Goal: Information Seeking & Learning: Learn about a topic

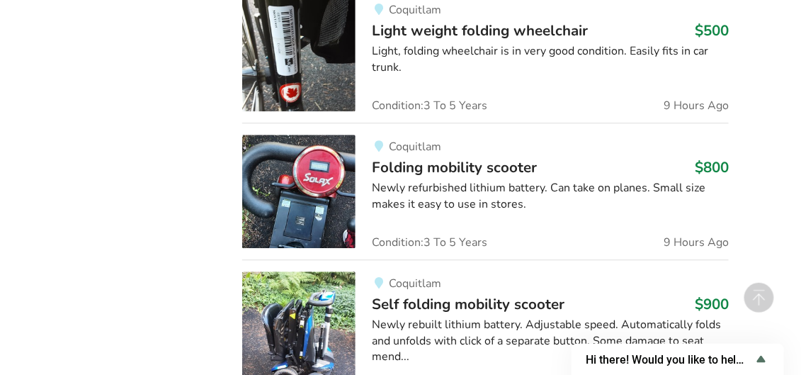
scroll to position [2434, 0]
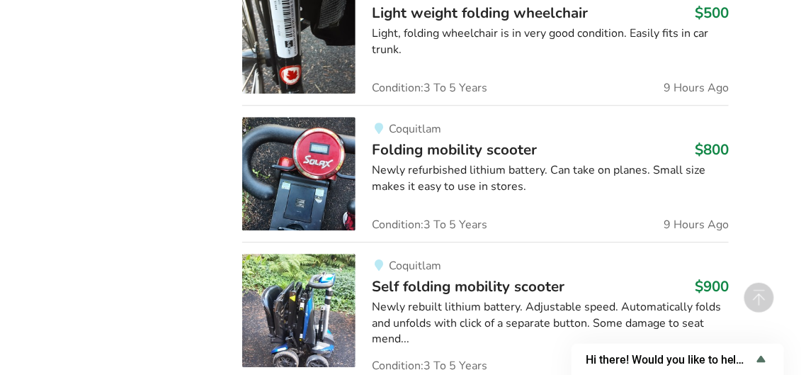
click at [404, 162] on div "Newly refurbished lithium battery. Can take on planes. Small size makes it easy…" at bounding box center [551, 178] width 356 height 33
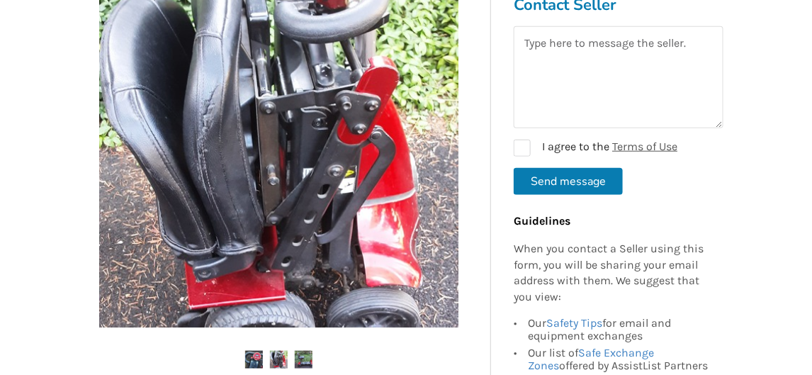
scroll to position [283, 0]
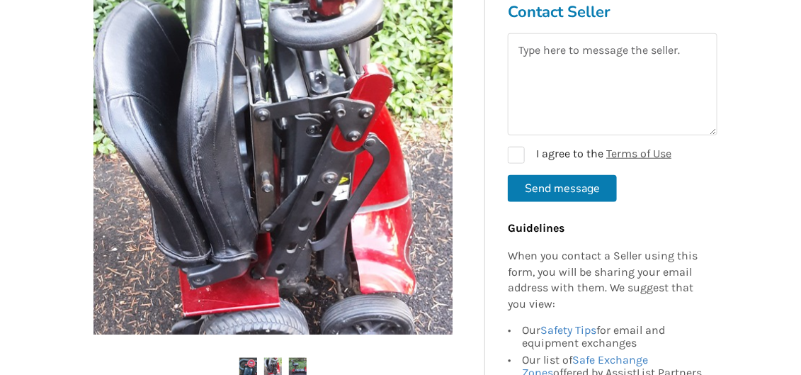
click at [433, 168] on img at bounding box center [272, 154] width 359 height 359
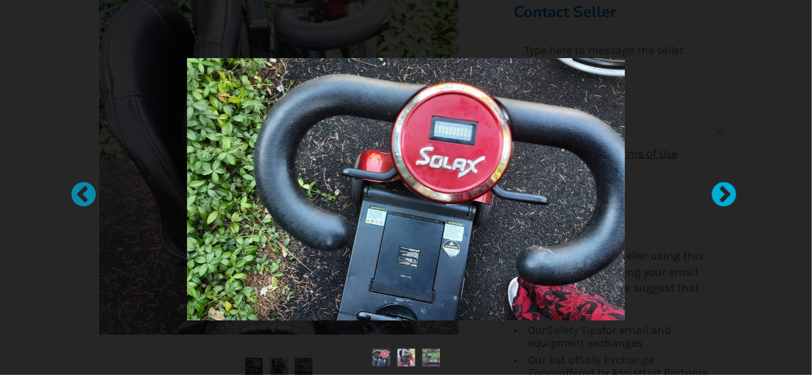
click at [724, 194] on div at bounding box center [717, 188] width 14 height 14
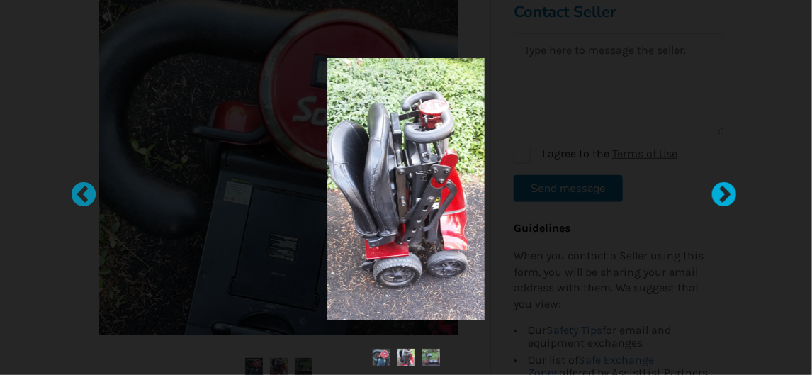
click at [723, 194] on div at bounding box center [717, 188] width 14 height 14
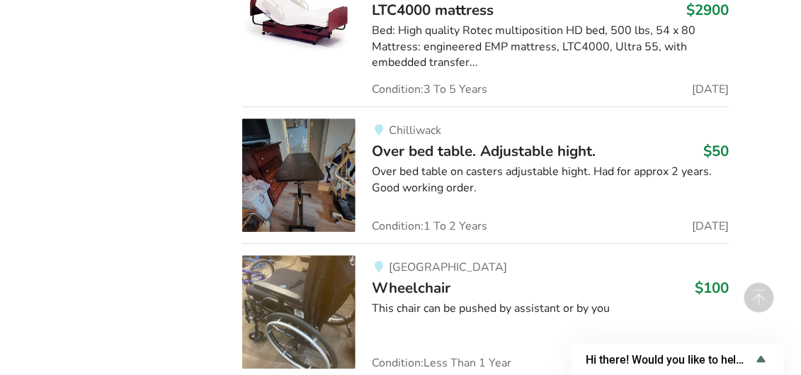
scroll to position [6755, 0]
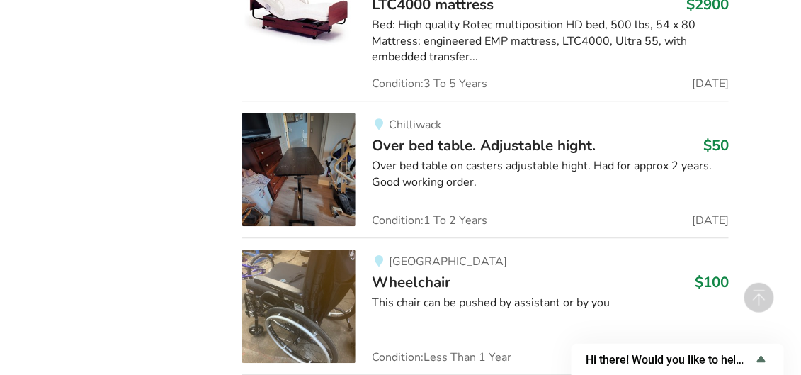
click at [289, 149] on img at bounding box center [298, 169] width 113 height 113
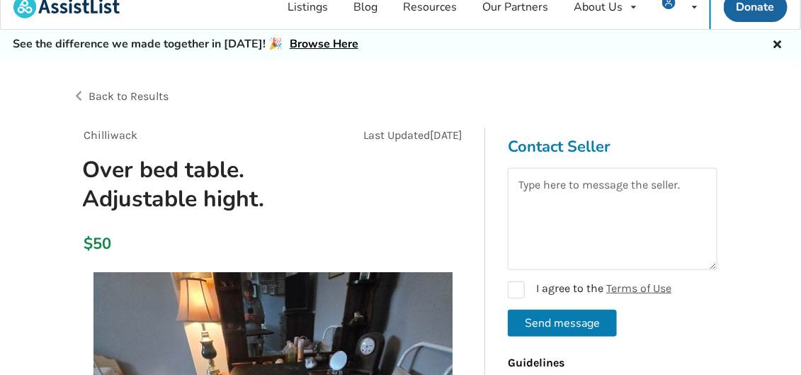
scroll to position [23, 0]
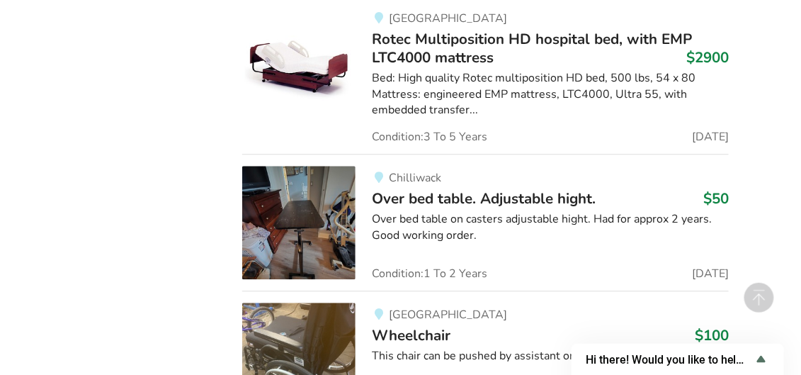
scroll to position [6706, 0]
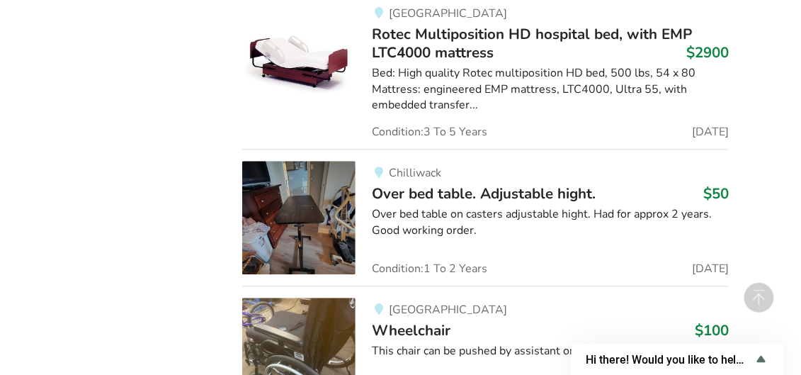
click at [310, 178] on img at bounding box center [298, 217] width 113 height 113
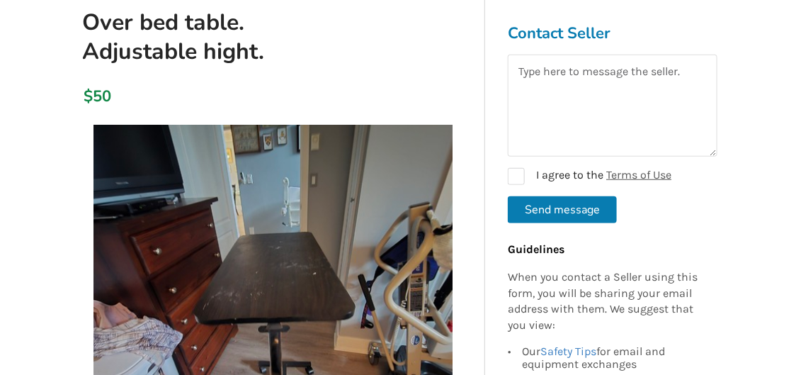
scroll to position [142, 0]
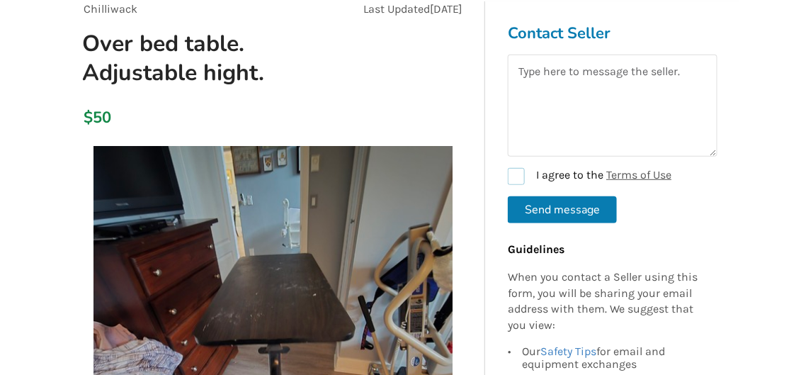
click at [512, 172] on label "I agree to the Terms of Use" at bounding box center [590, 176] width 164 height 17
checkbox input "true"
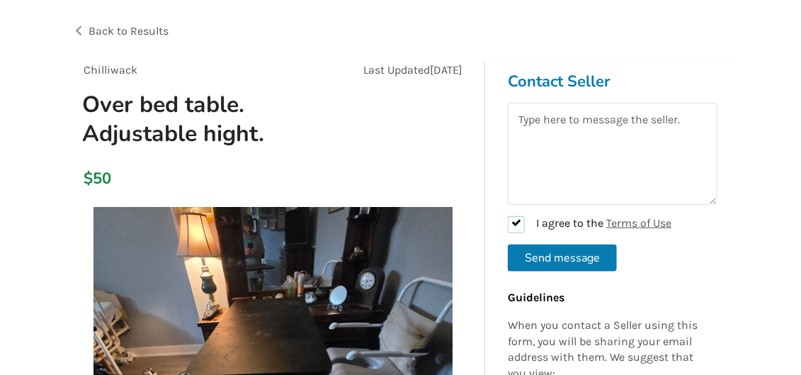
scroll to position [71, 0]
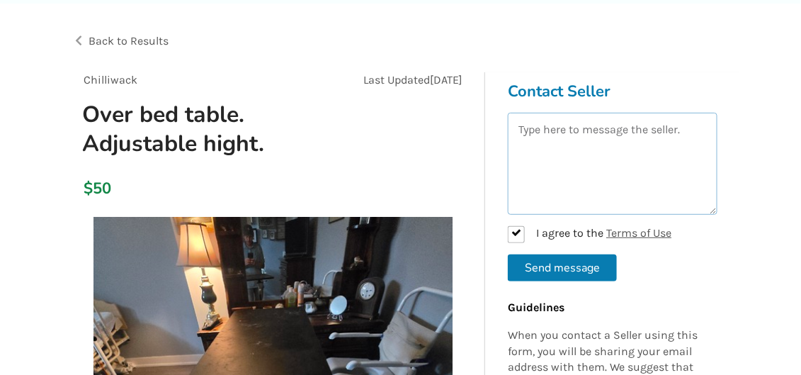
click at [533, 147] on textarea at bounding box center [613, 164] width 210 height 102
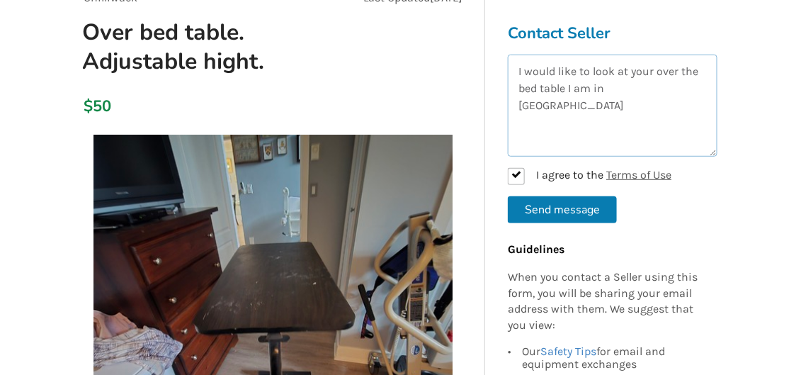
scroll to position [165, 0]
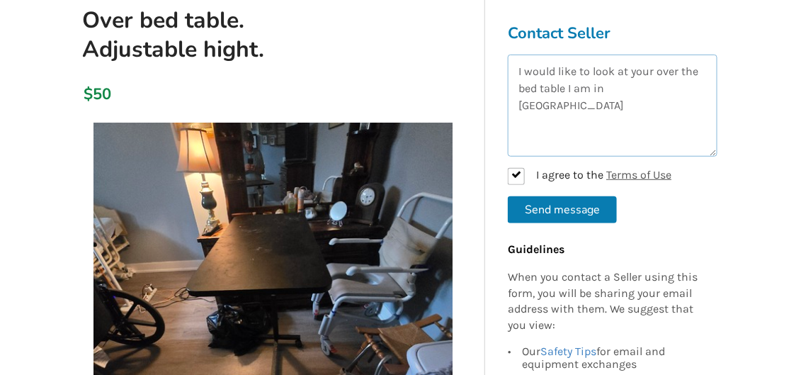
type textarea "I would like to look at your over the bed table I am in Sardis"
click at [544, 205] on button "Send message" at bounding box center [562, 209] width 109 height 27
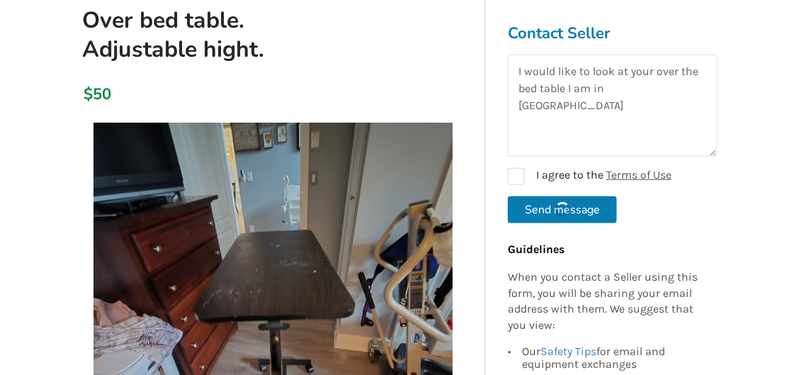
checkbox input "false"
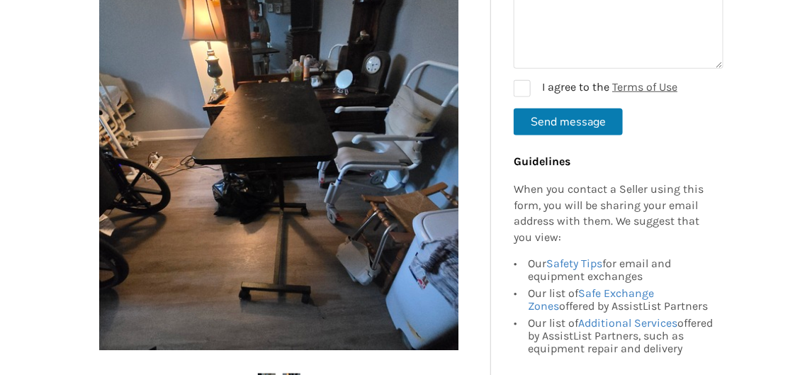
scroll to position [307, 0]
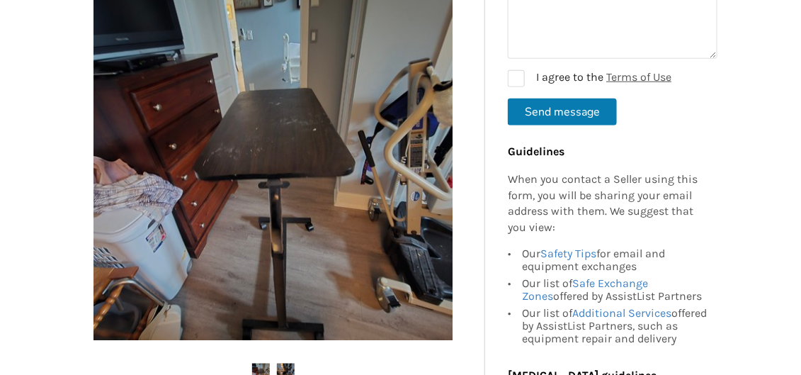
click at [287, 200] on img at bounding box center [272, 160] width 359 height 359
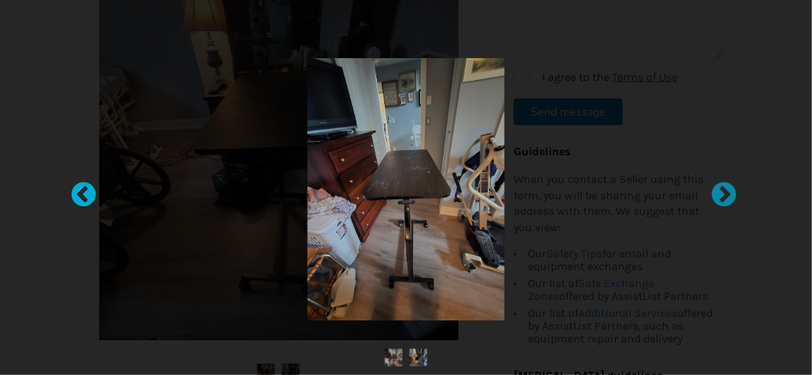
click at [78, 192] on div at bounding box center [76, 188] width 14 height 14
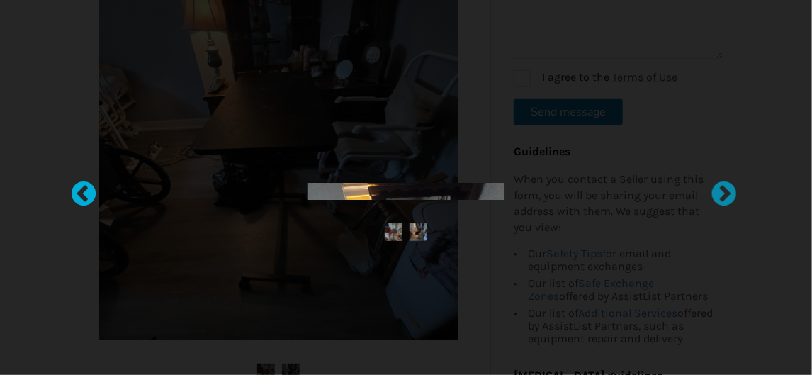
click at [78, 192] on div at bounding box center [76, 188] width 14 height 14
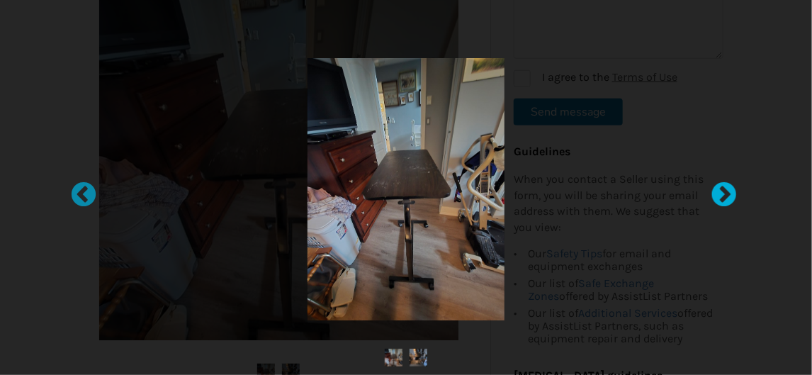
click at [720, 189] on div at bounding box center [717, 188] width 14 height 14
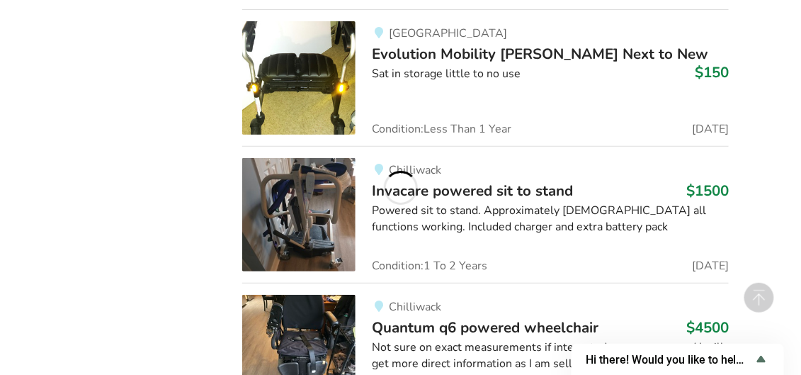
scroll to position [8831, 0]
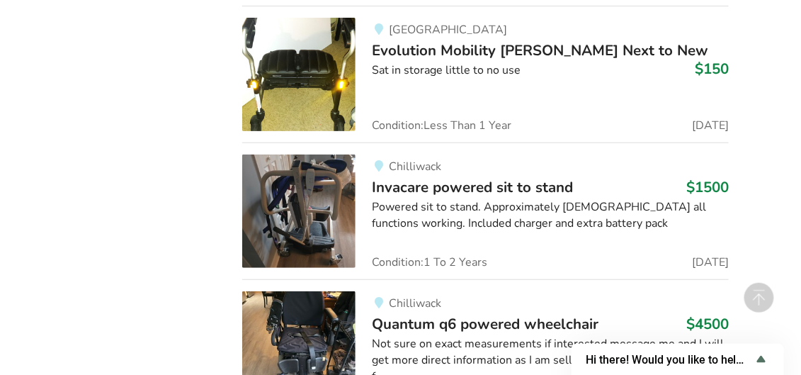
click at [313, 178] on img at bounding box center [298, 210] width 113 height 113
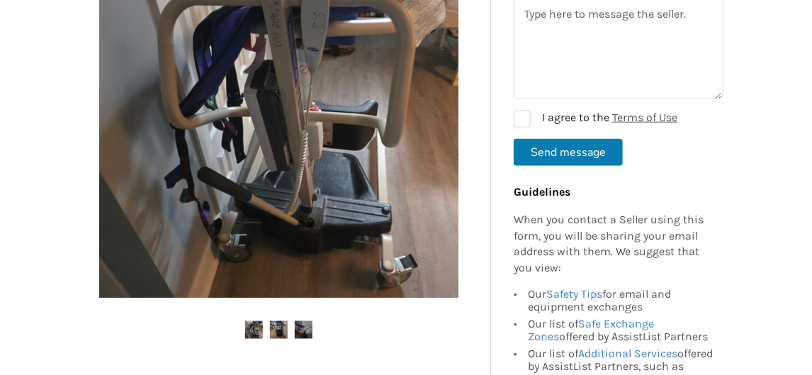
scroll to position [330, 0]
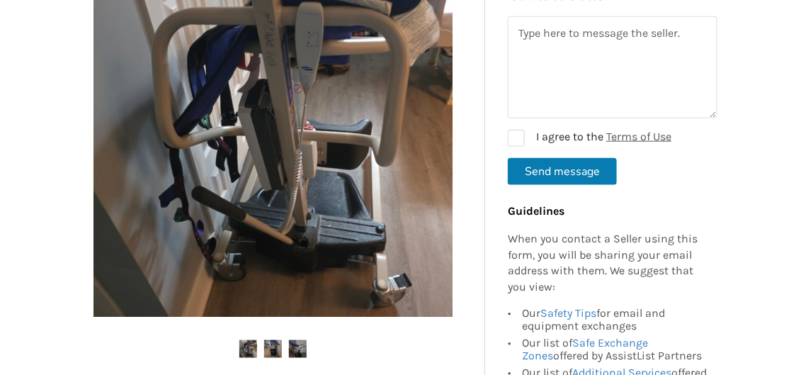
click at [331, 149] on img at bounding box center [272, 137] width 359 height 359
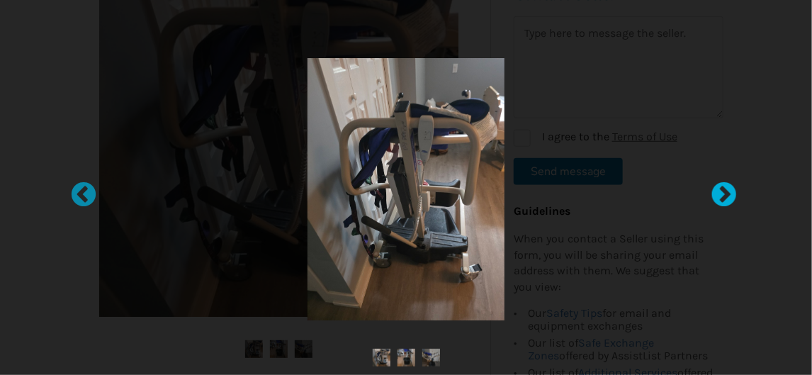
click at [723, 191] on div at bounding box center [717, 188] width 14 height 14
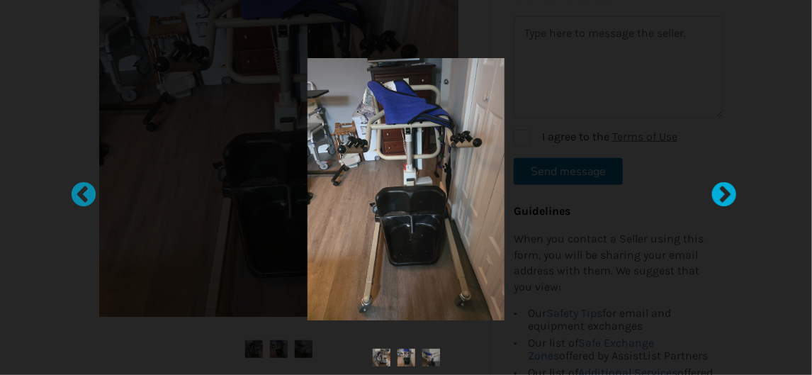
click at [724, 191] on div at bounding box center [717, 188] width 14 height 14
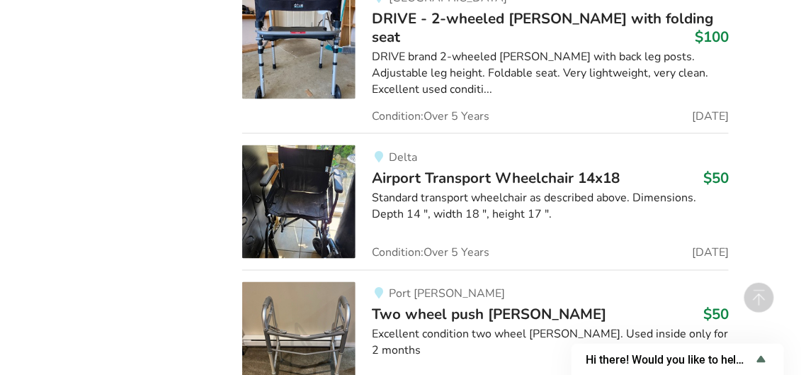
scroll to position [22495, 0]
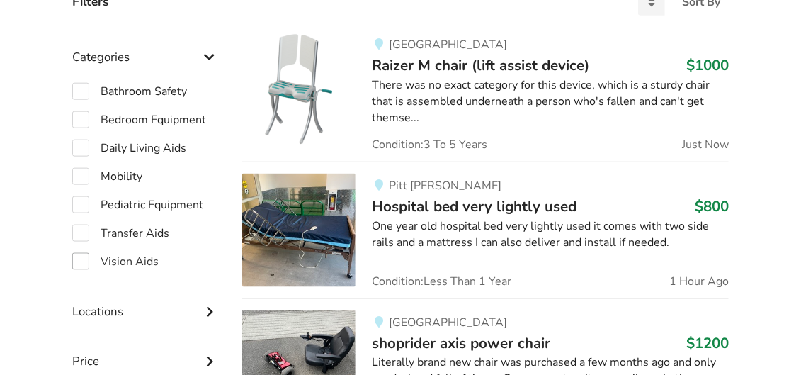
scroll to position [379, 0]
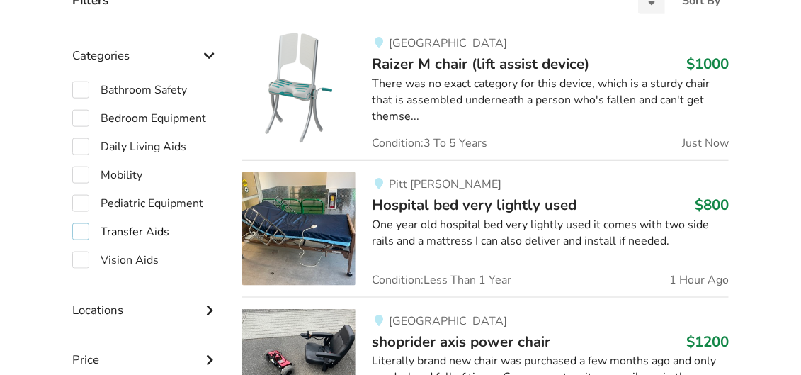
click at [82, 225] on label "Transfer Aids" at bounding box center [120, 231] width 97 height 17
checkbox input "true"
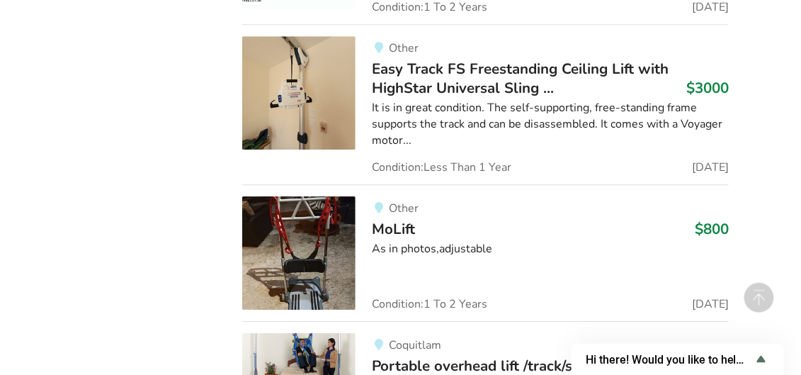
scroll to position [5487, 0]
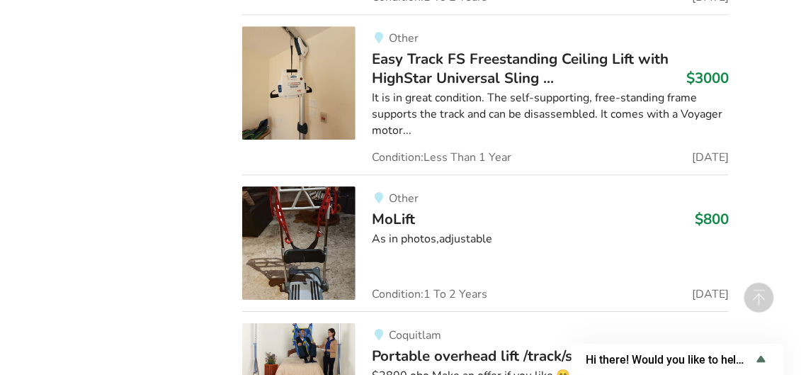
click at [288, 194] on img at bounding box center [298, 242] width 113 height 113
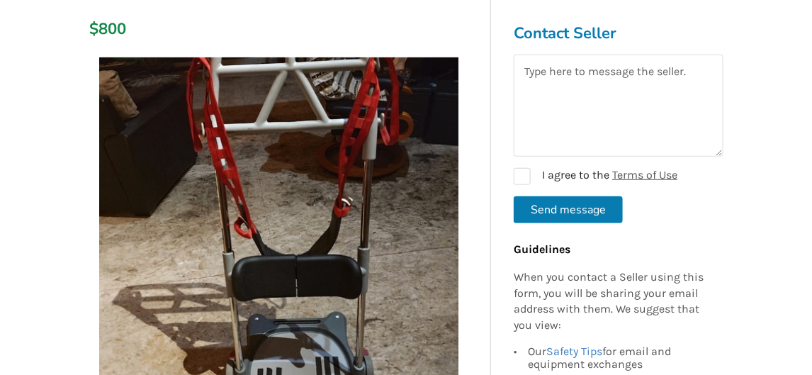
scroll to position [188, 0]
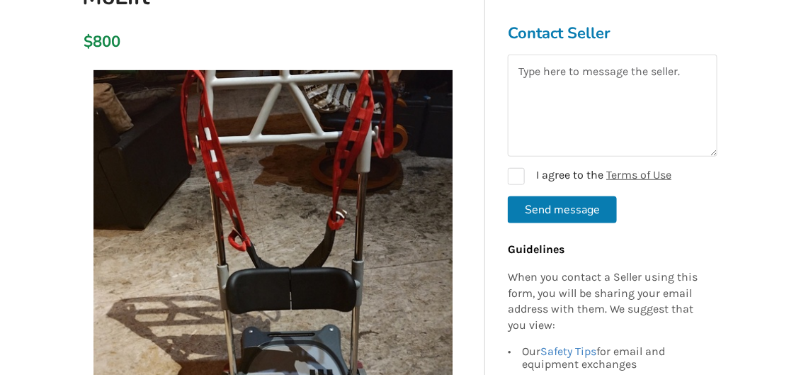
click at [262, 194] on img at bounding box center [272, 249] width 359 height 359
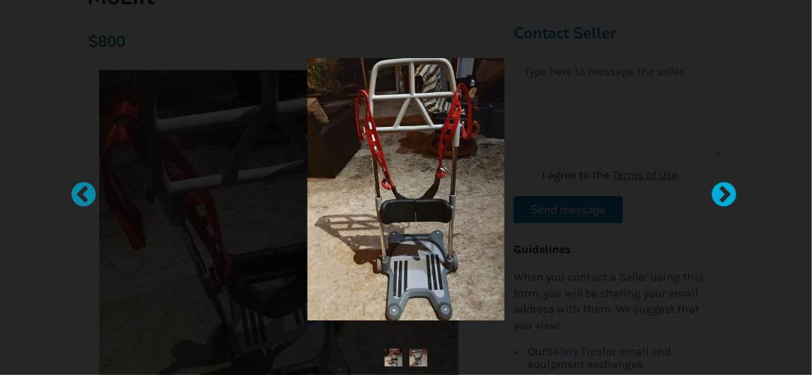
click at [724, 190] on div at bounding box center [717, 188] width 14 height 14
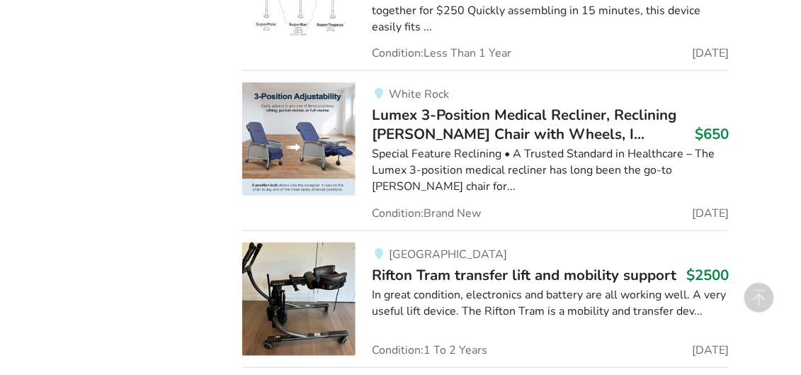
scroll to position [6101, 0]
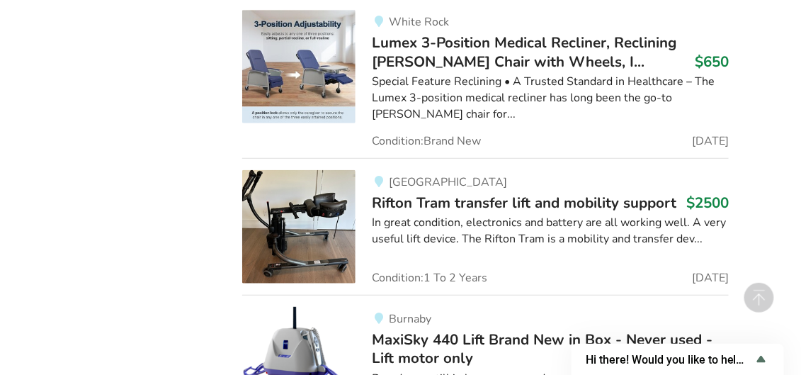
click at [292, 170] on img at bounding box center [298, 226] width 113 height 113
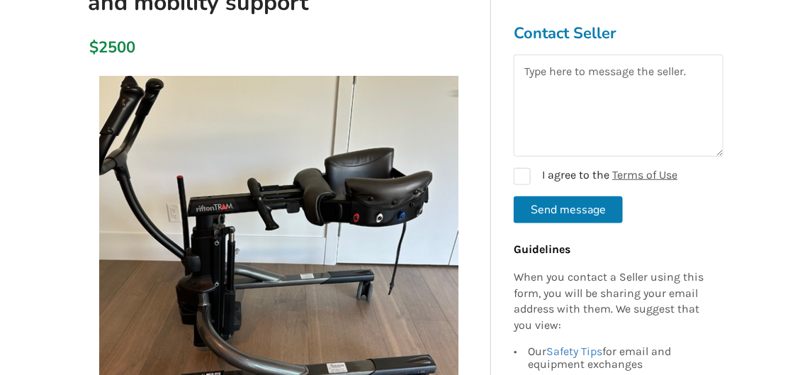
scroll to position [212, 0]
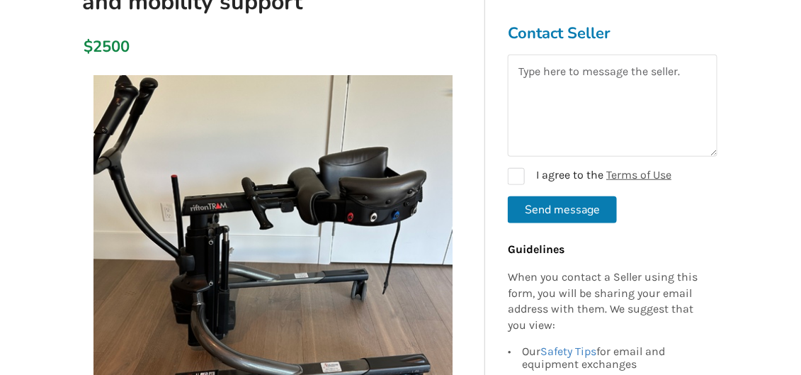
click at [307, 167] on img at bounding box center [272, 254] width 359 height 359
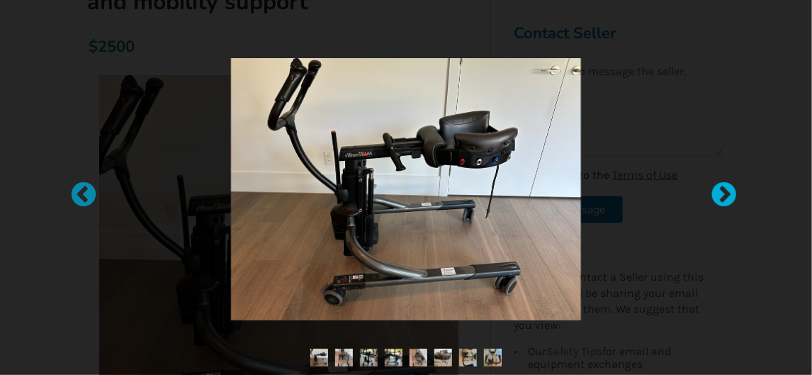
click at [724, 190] on div at bounding box center [717, 188] width 14 height 14
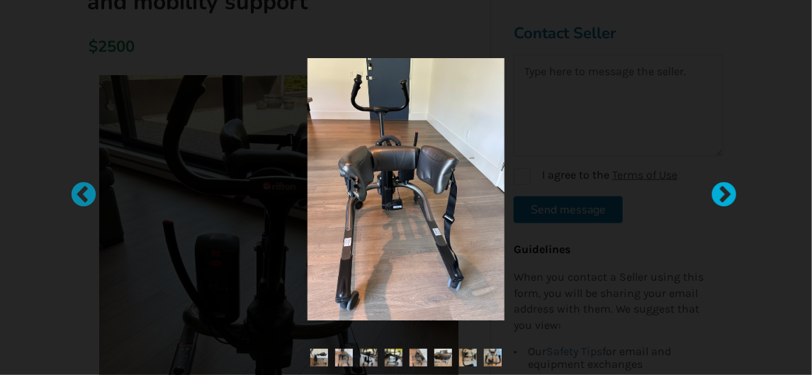
click at [724, 191] on div at bounding box center [717, 188] width 14 height 14
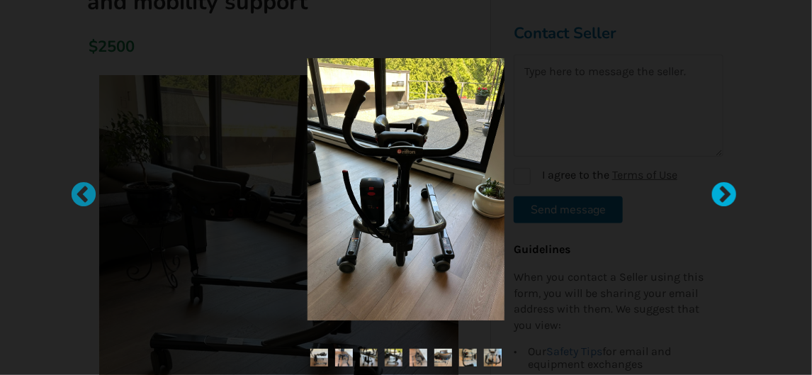
click at [724, 191] on div at bounding box center [717, 188] width 14 height 14
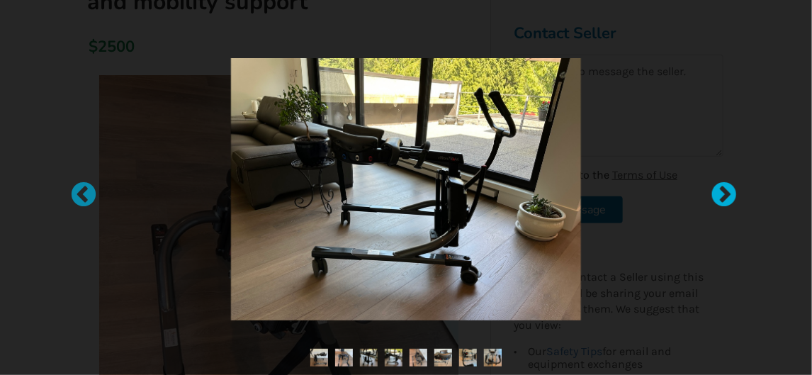
click at [724, 191] on div at bounding box center [717, 188] width 14 height 14
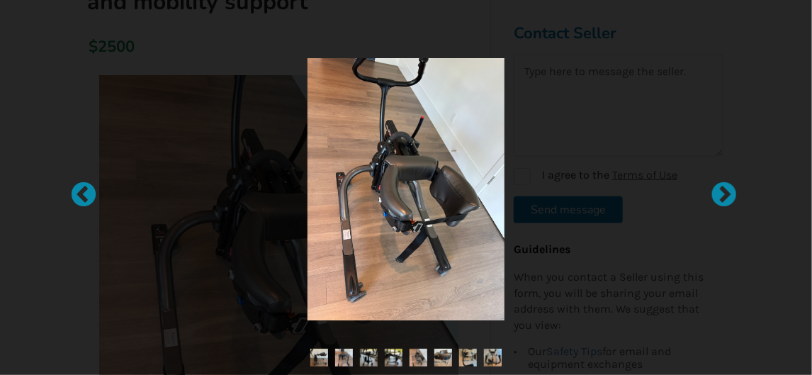
click at [724, 191] on div at bounding box center [717, 188] width 14 height 14
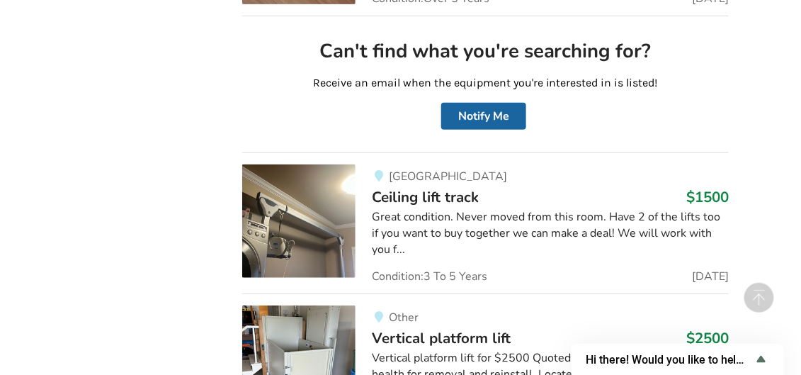
scroll to position [7474, 0]
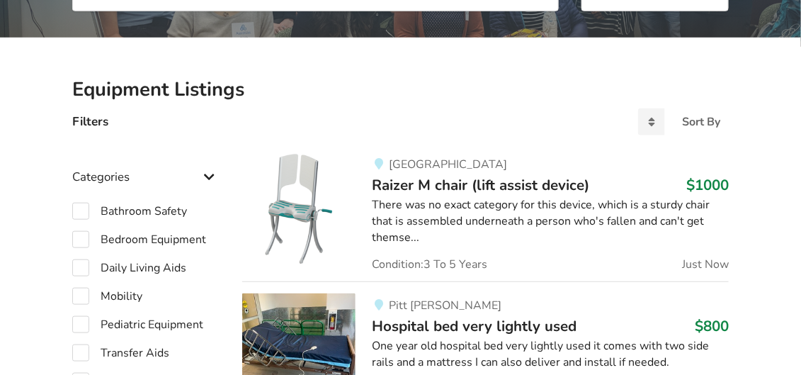
scroll to position [261, 0]
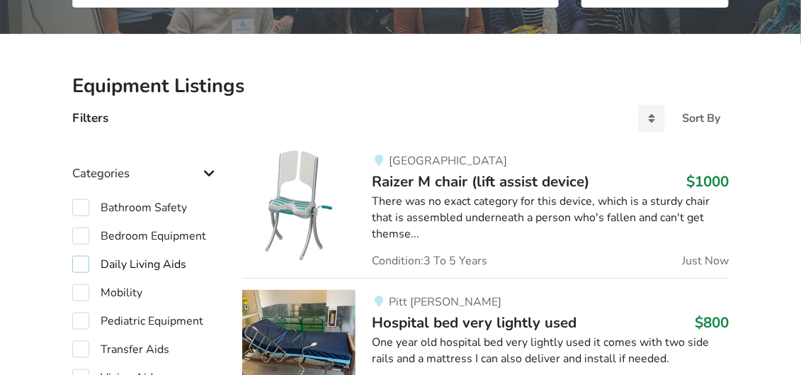
click at [81, 265] on label "Daily Living Aids" at bounding box center [129, 264] width 114 height 17
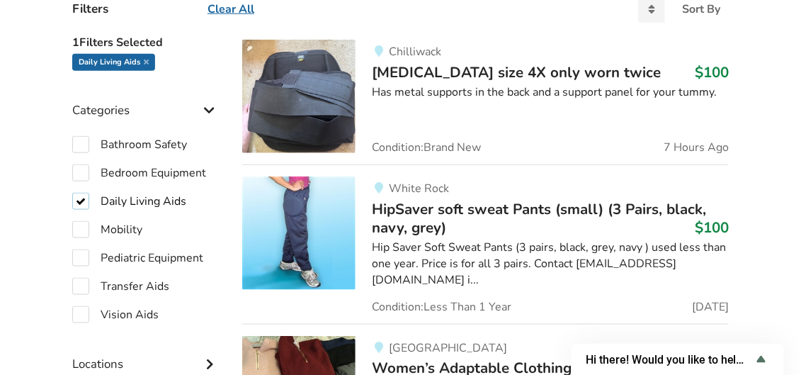
scroll to position [366, 0]
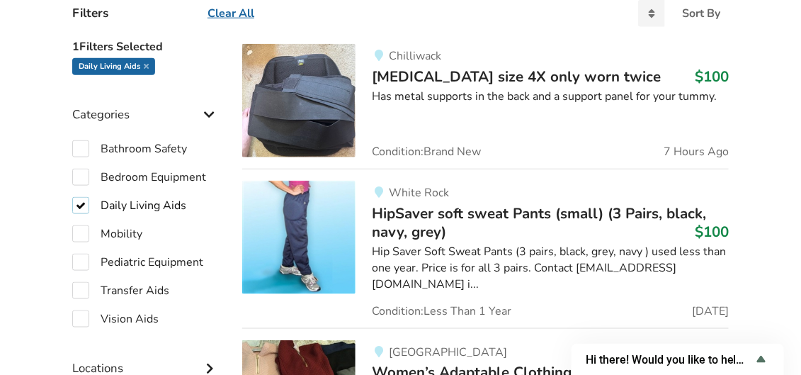
click at [80, 202] on label "Daily Living Aids" at bounding box center [129, 205] width 114 height 17
checkbox input "false"
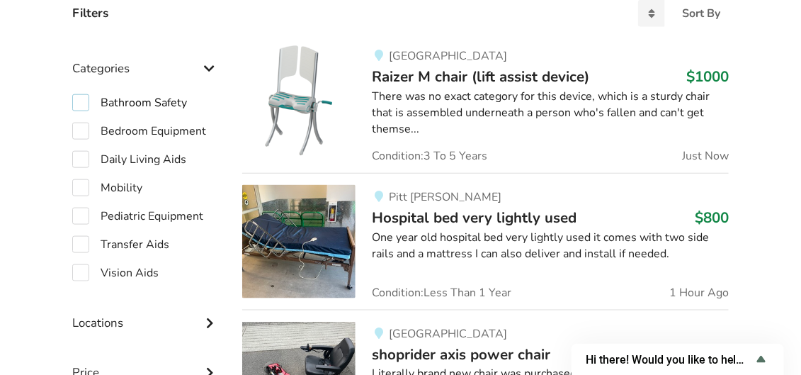
click at [80, 101] on label "Bathroom Safety" at bounding box center [129, 102] width 115 height 17
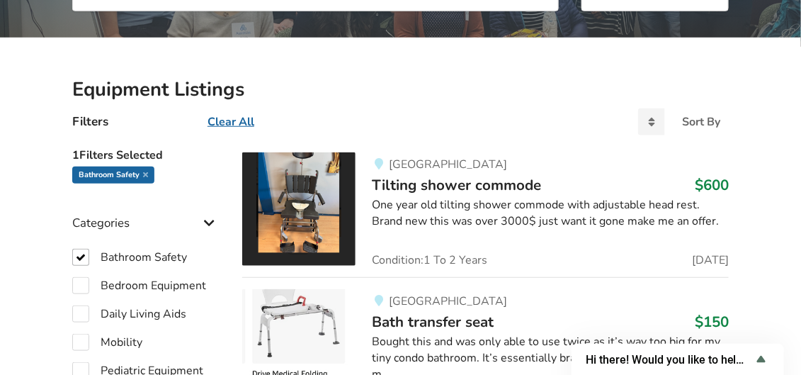
scroll to position [259, 0]
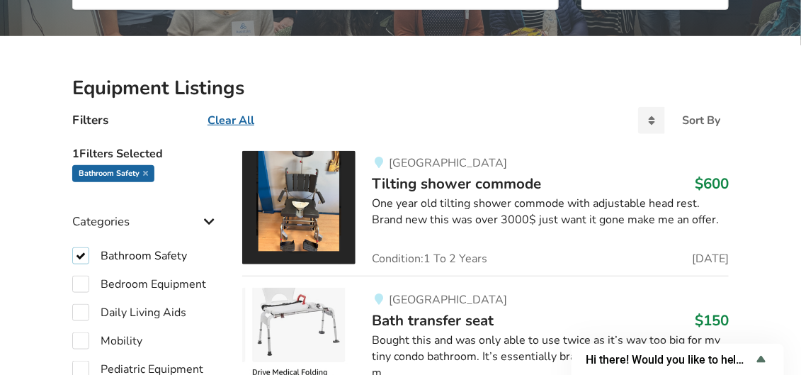
click at [82, 254] on label "Bathroom Safety" at bounding box center [129, 255] width 115 height 17
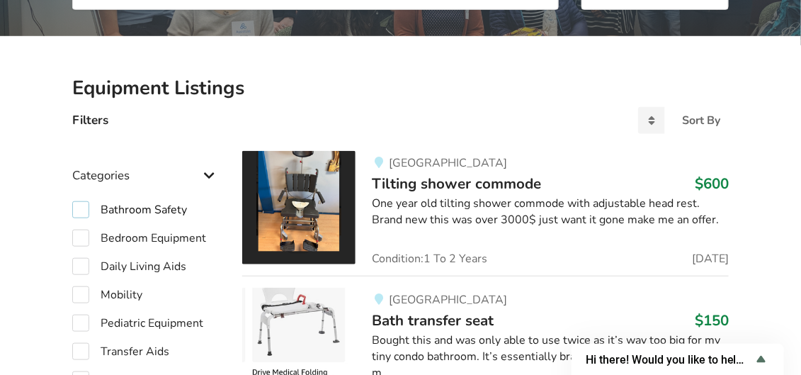
checkbox input "false"
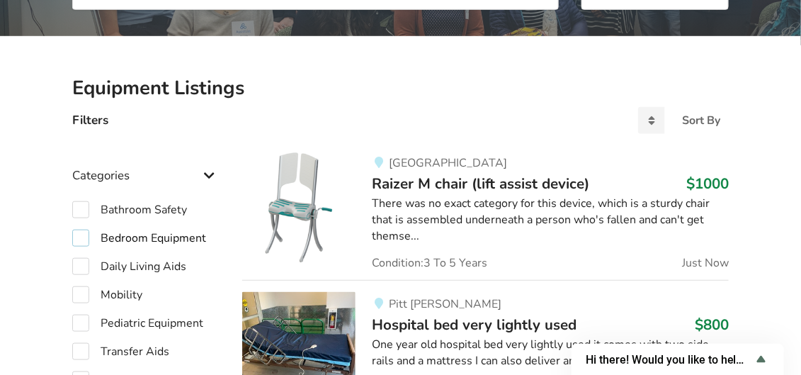
click at [82, 236] on label "Bedroom Equipment" at bounding box center [139, 237] width 134 height 17
checkbox input "true"
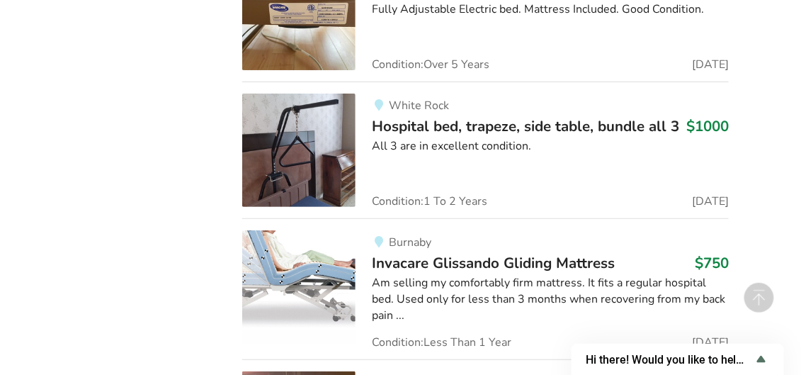
scroll to position [1487, 0]
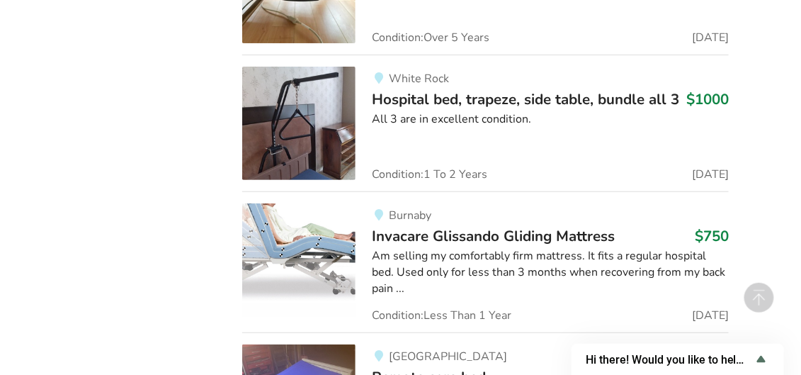
click at [293, 110] on img at bounding box center [298, 123] width 113 height 113
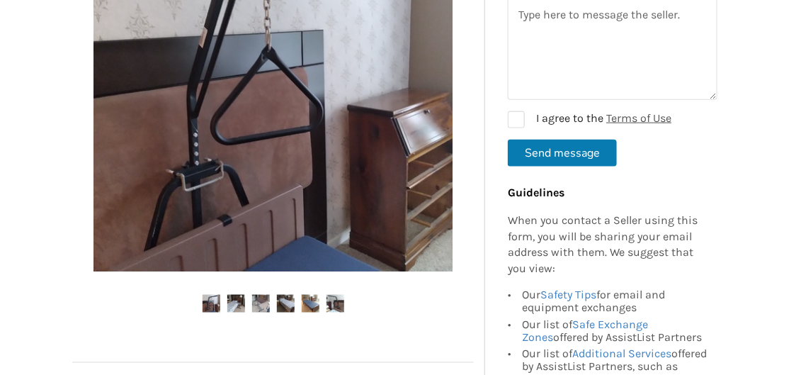
scroll to position [378, 0]
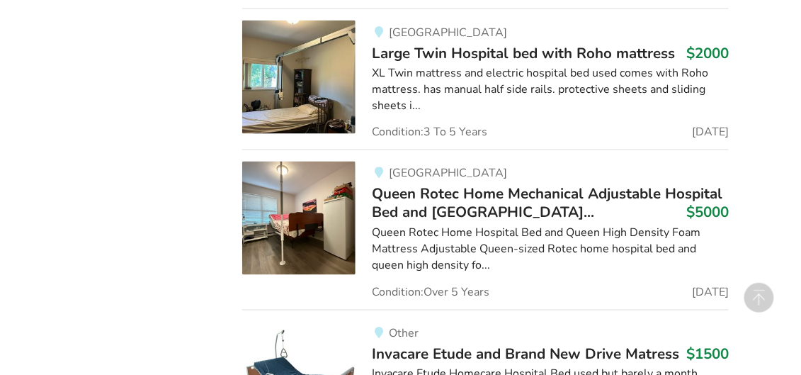
scroll to position [3565, 0]
